Goal: Task Accomplishment & Management: Complete application form

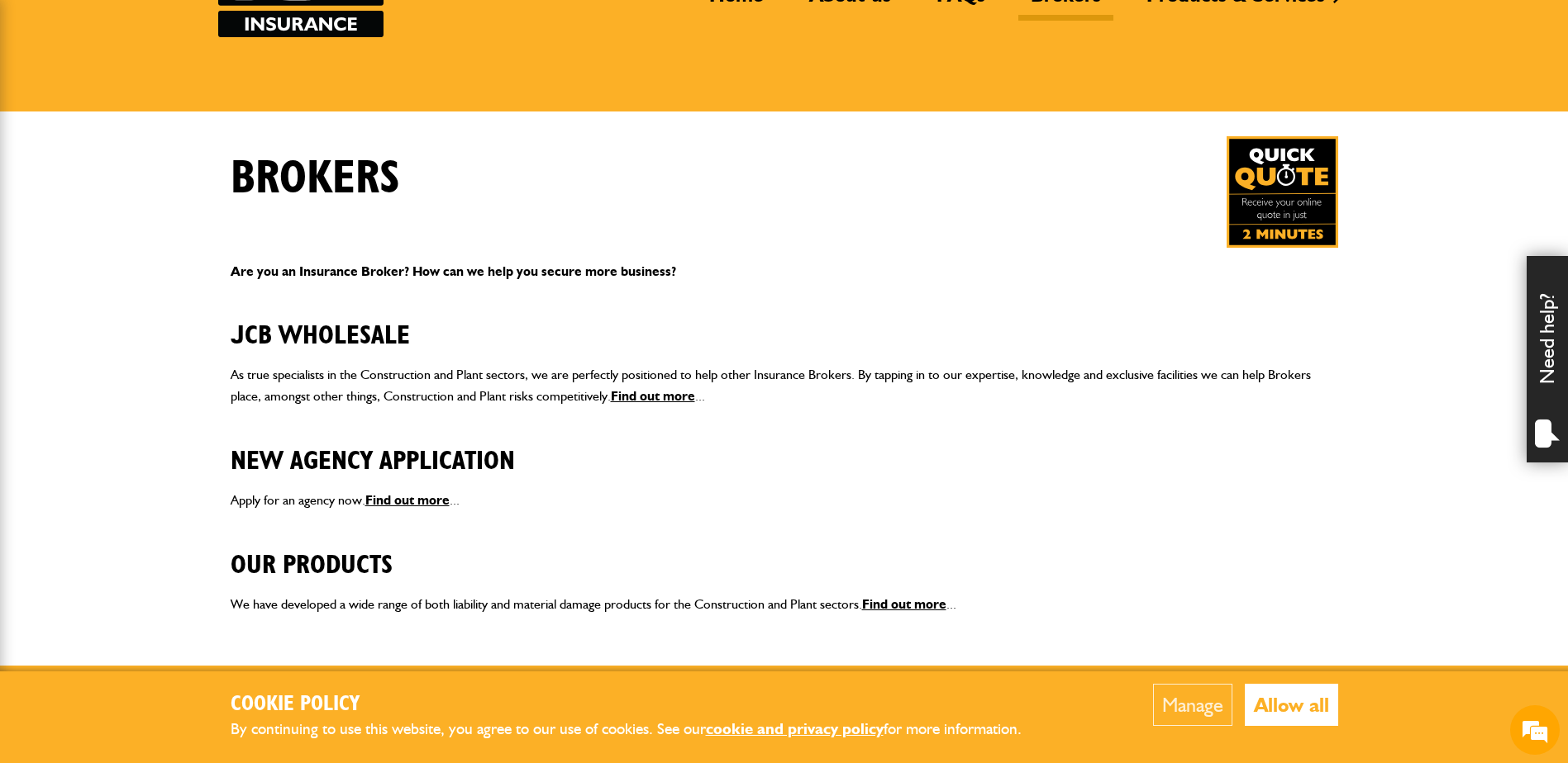
scroll to position [331, 0]
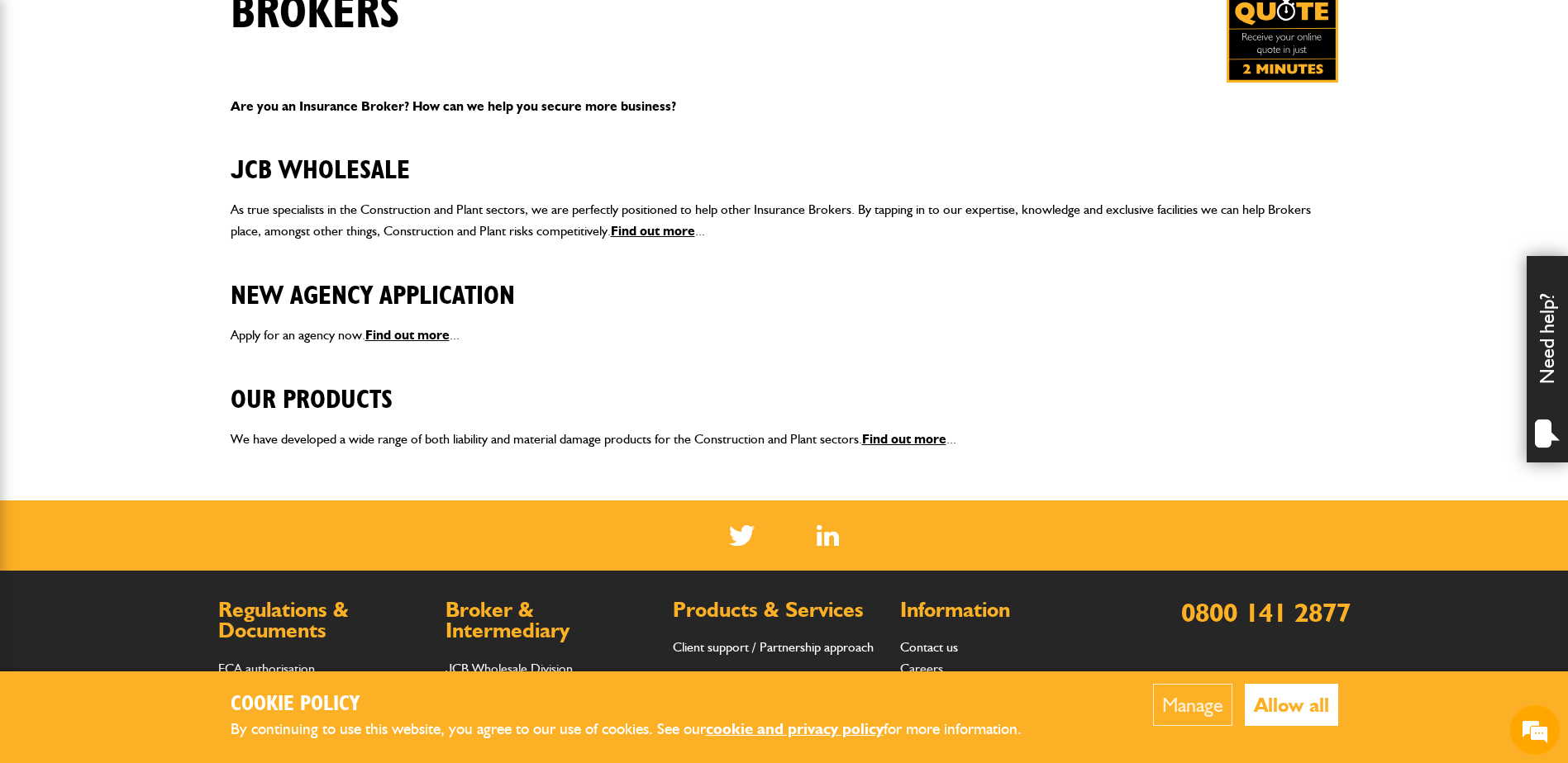
click at [437, 339] on link "Find out more" at bounding box center [408, 335] width 84 height 16
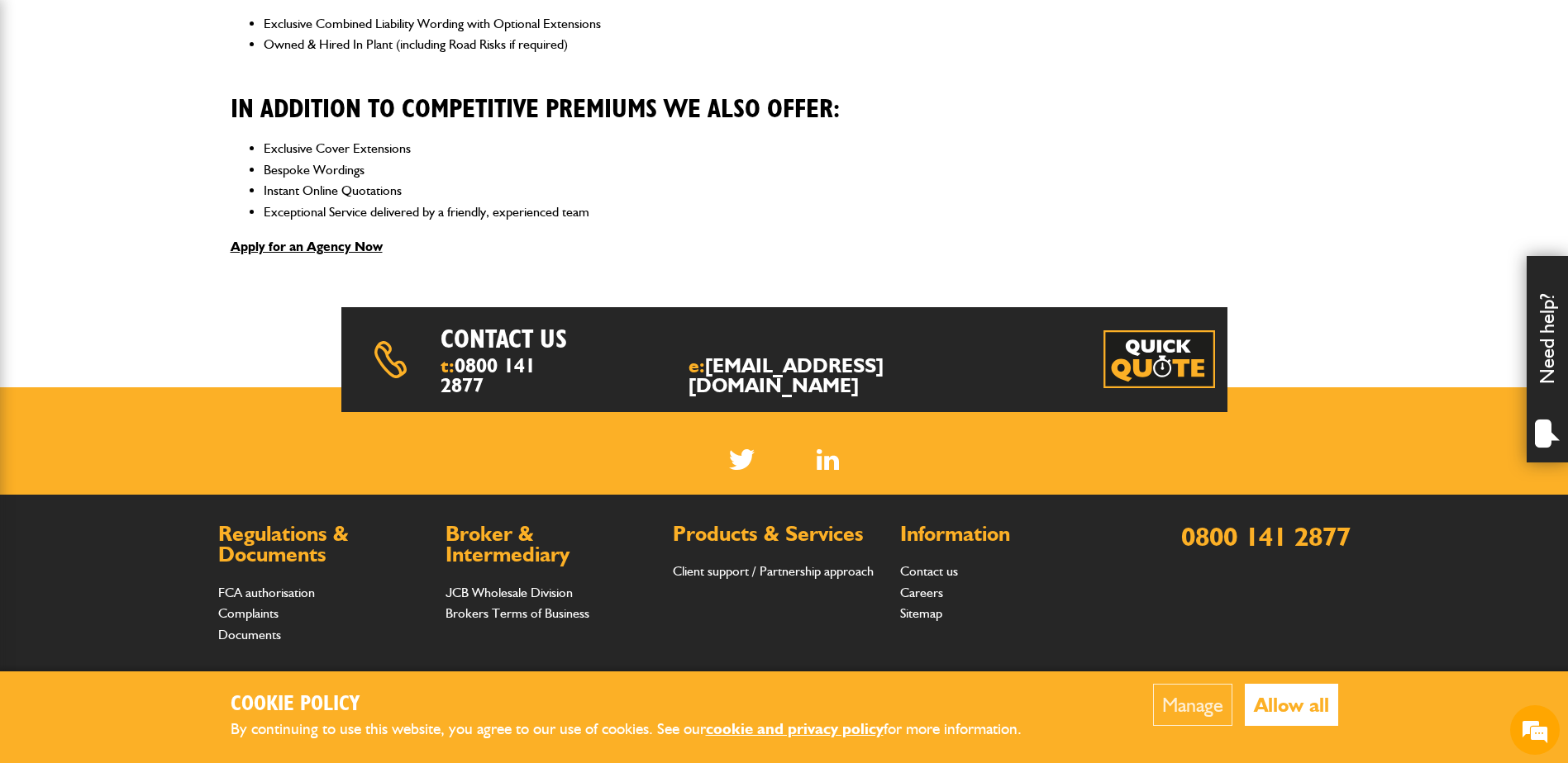
scroll to position [661, 0]
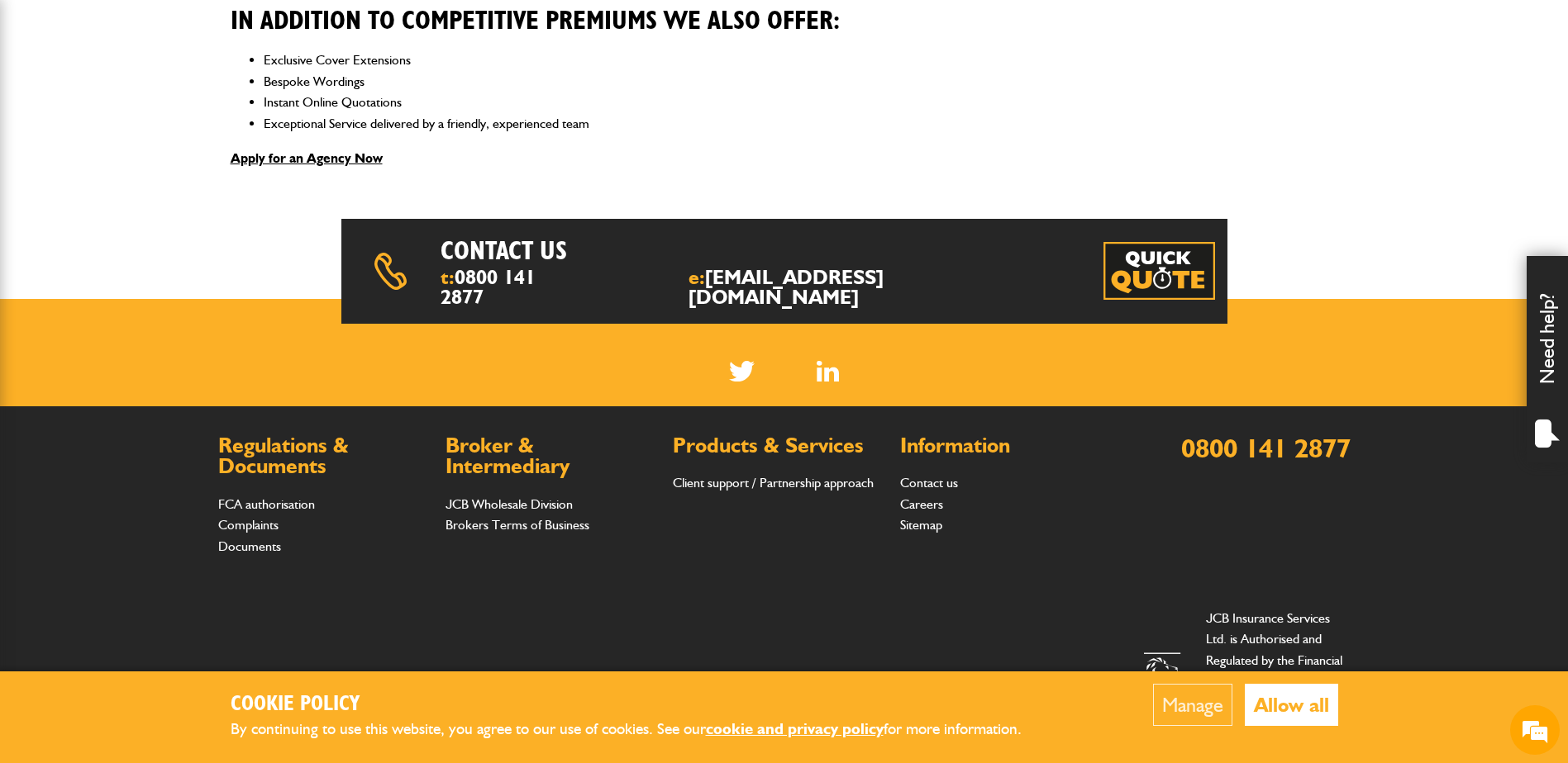
click at [296, 163] on link "Apply for an Agency Now" at bounding box center [307, 158] width 152 height 16
